Goal: Task Accomplishment & Management: Use online tool/utility

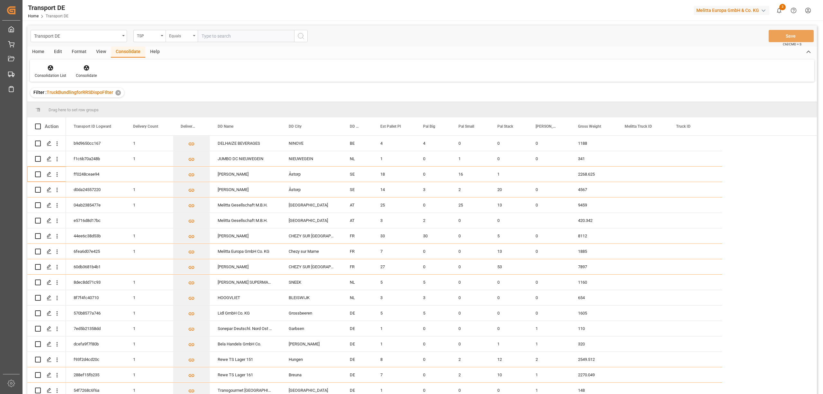
click at [179, 37] on div "Equals" at bounding box center [180, 35] width 22 height 7
click at [190, 107] on div "Starts with" at bounding box center [214, 106] width 96 height 14
type input "Self"
click at [301, 34] on icon "search button" at bounding box center [301, 36] width 8 height 8
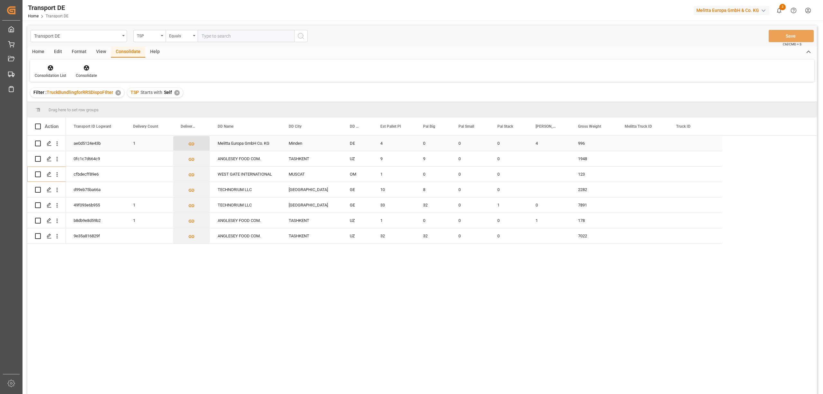
click at [191, 144] on icon "Press SPACE to select this row." at bounding box center [191, 144] width 7 height 7
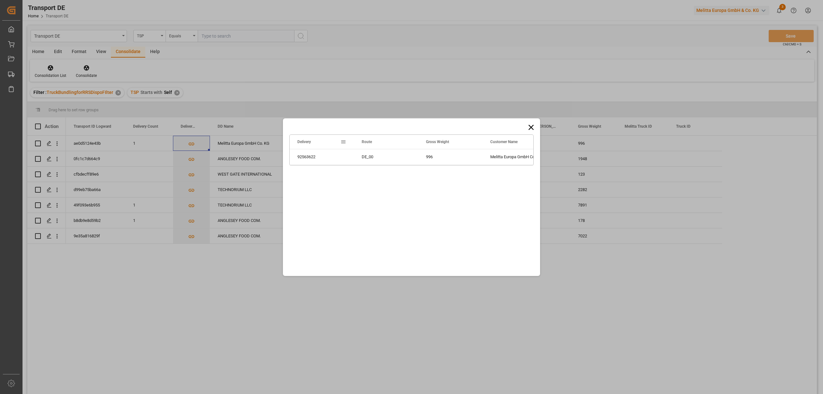
click at [531, 126] on icon at bounding box center [531, 126] width 5 height 5
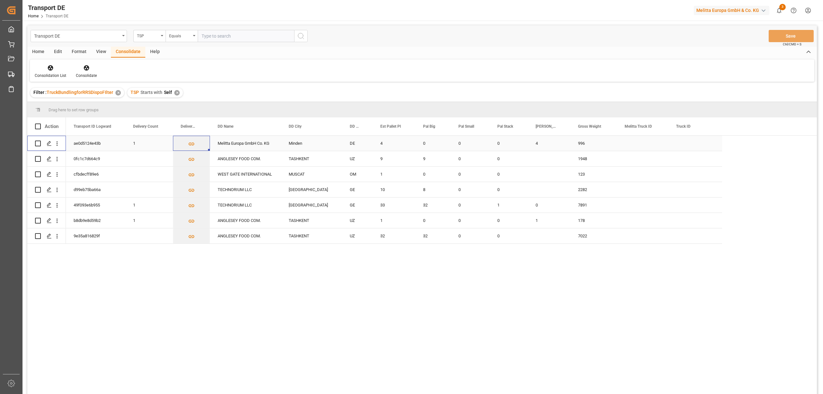
click at [36, 143] on input "Press Space to toggle row selection (unchecked)" at bounding box center [38, 144] width 6 height 6
checkbox input "true"
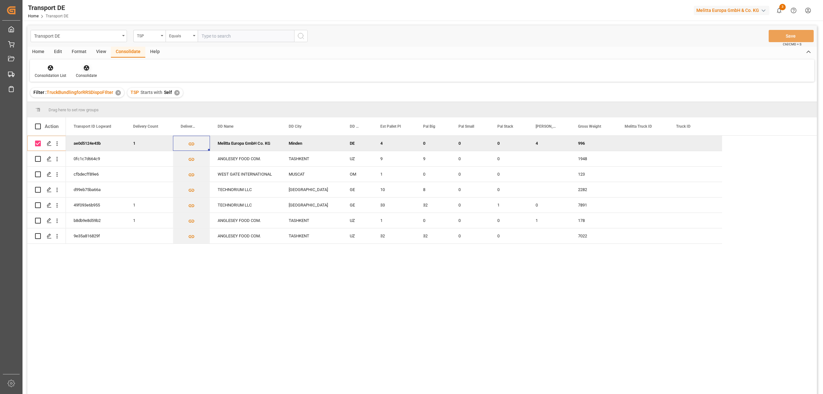
click at [86, 71] on div "Consolidate" at bounding box center [86, 71] width 31 height 14
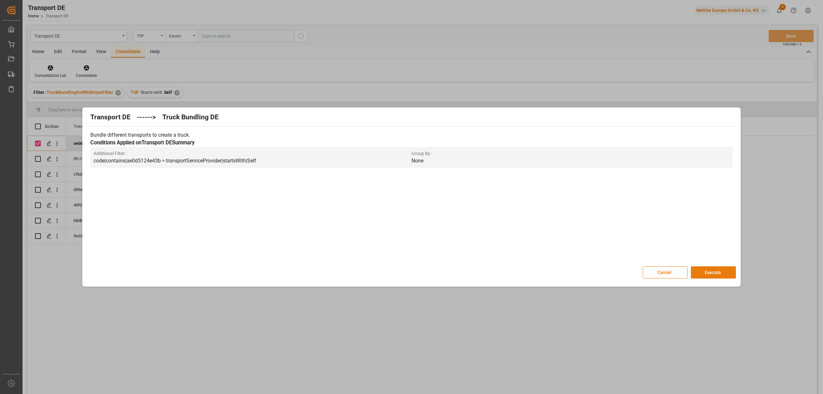
click at [707, 270] on button "Execute" at bounding box center [713, 272] width 45 height 12
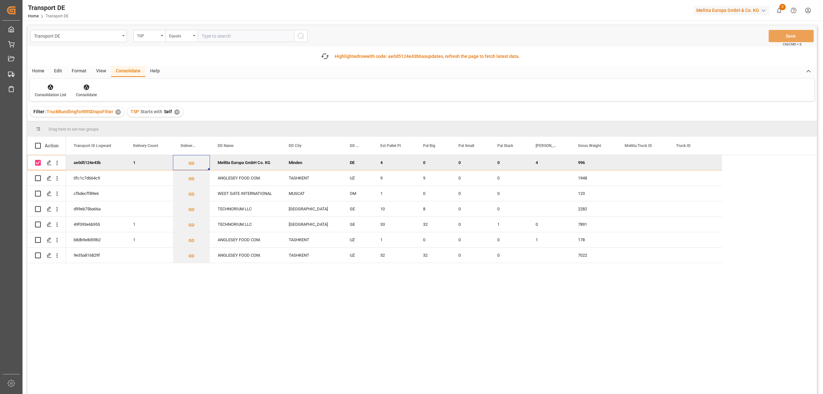
click at [84, 88] on icon at bounding box center [86, 87] width 5 height 5
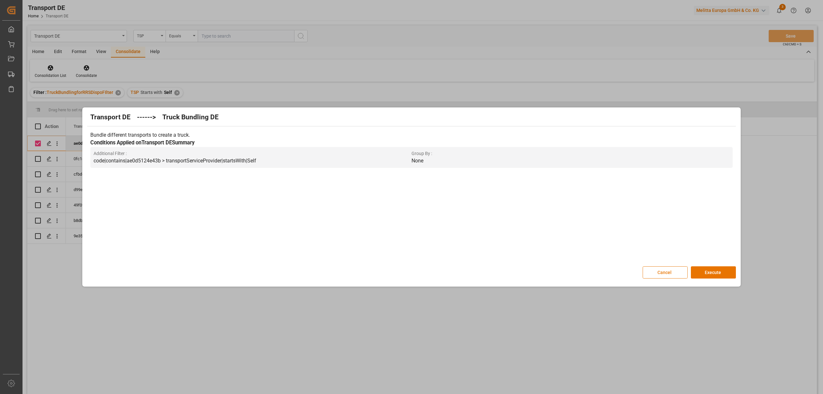
click at [669, 274] on button "Cancel" at bounding box center [665, 272] width 45 height 12
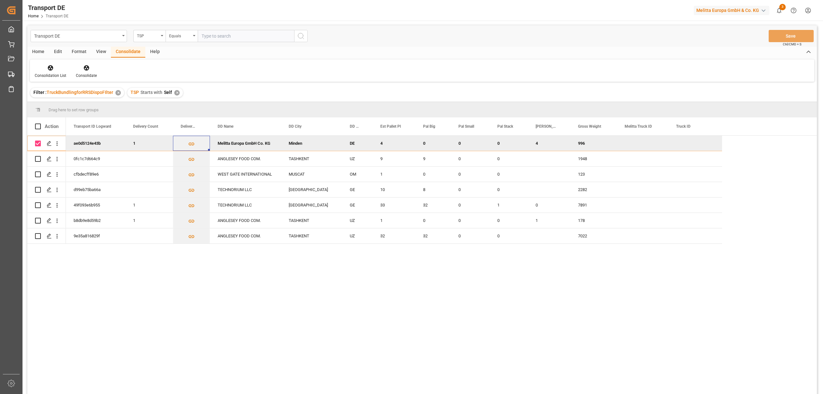
click at [49, 63] on div "Consolidation List Consolidate" at bounding box center [422, 70] width 785 height 22
click at [48, 70] on icon at bounding box center [50, 68] width 6 height 6
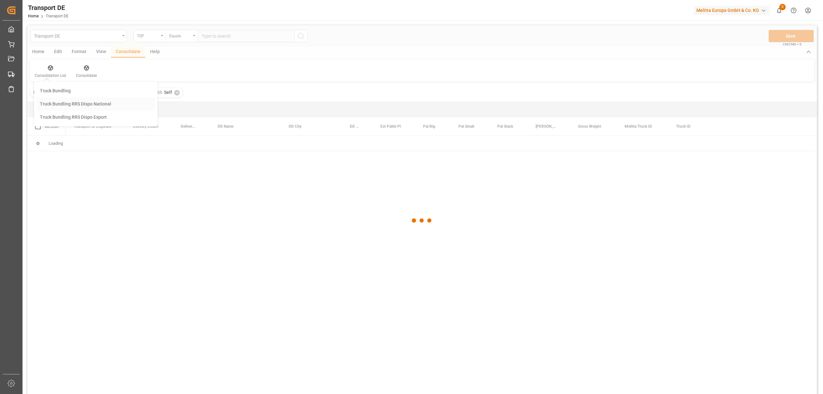
click at [71, 102] on div "Transport DE TSP Equals Save Ctrl/CMD + S Home Edit Format View Consolidate Hel…" at bounding box center [422, 218] width 790 height 386
